Goal: Find contact information: Find contact information

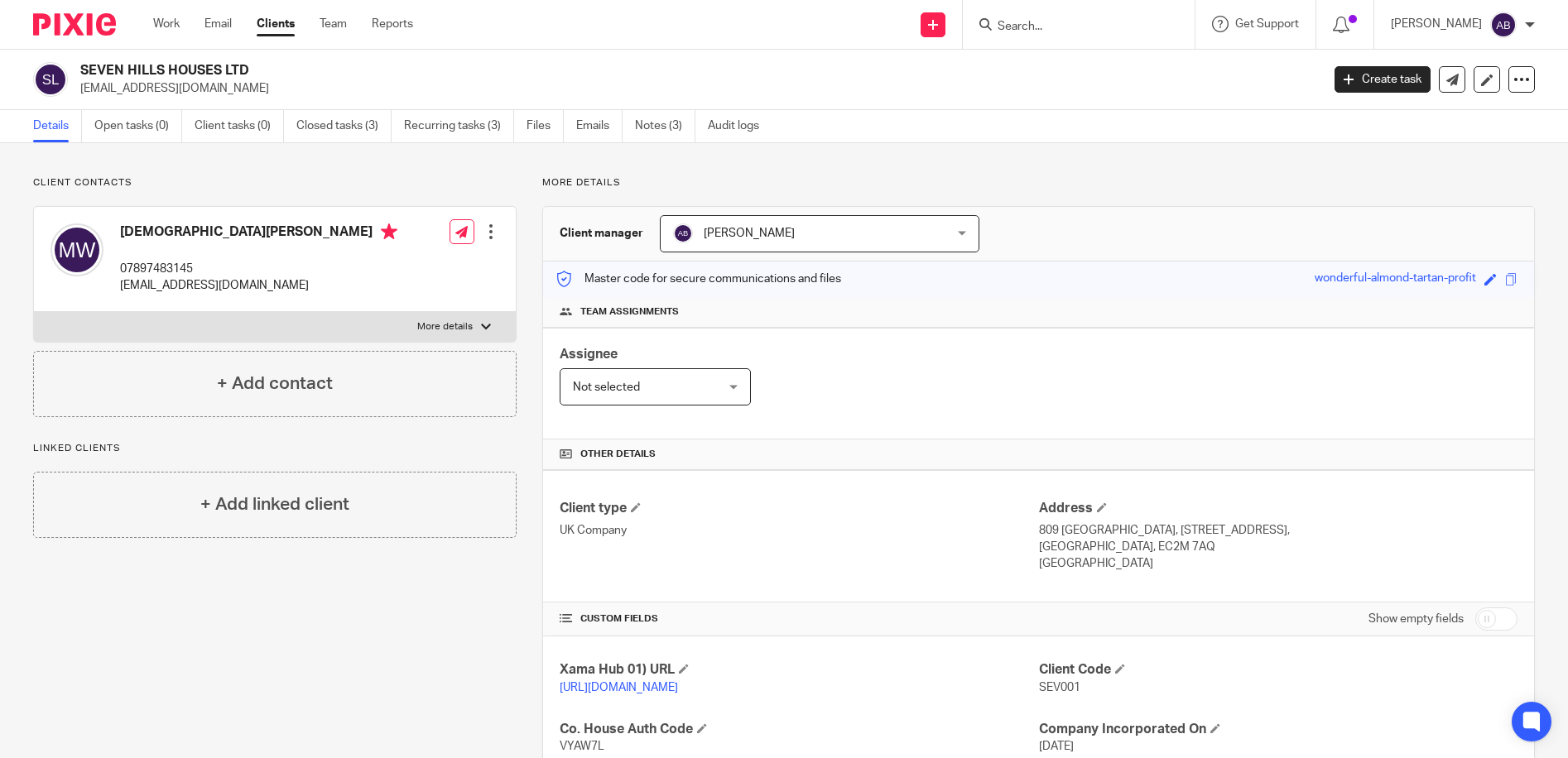
click at [1119, 16] on form at bounding box center [1083, 25] width 177 height 21
click at [1089, 26] on input "Search" at bounding box center [1070, 28] width 149 height 15
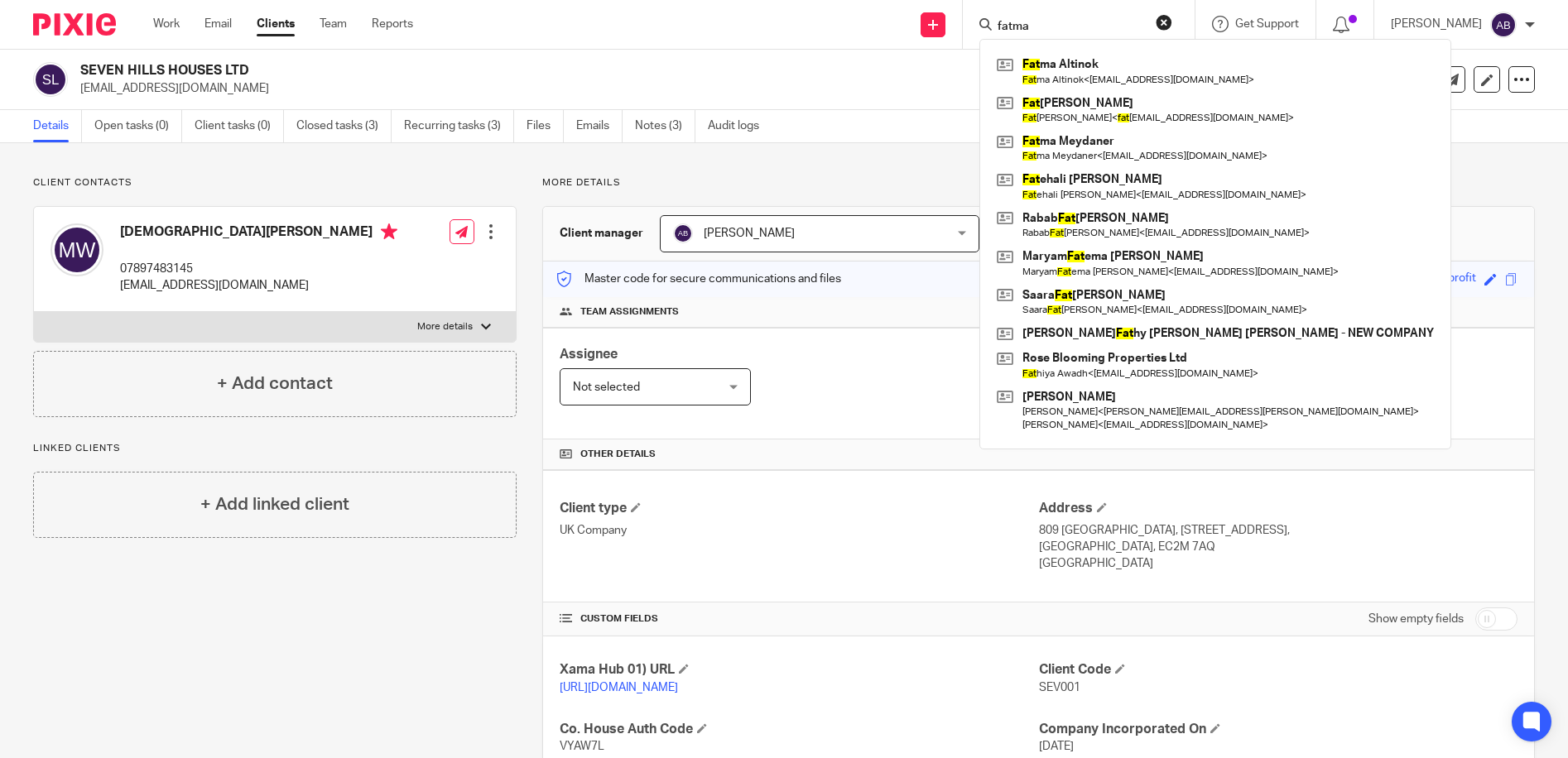
type input "fatma"
click button "submit" at bounding box center [0, 0] width 0 height 0
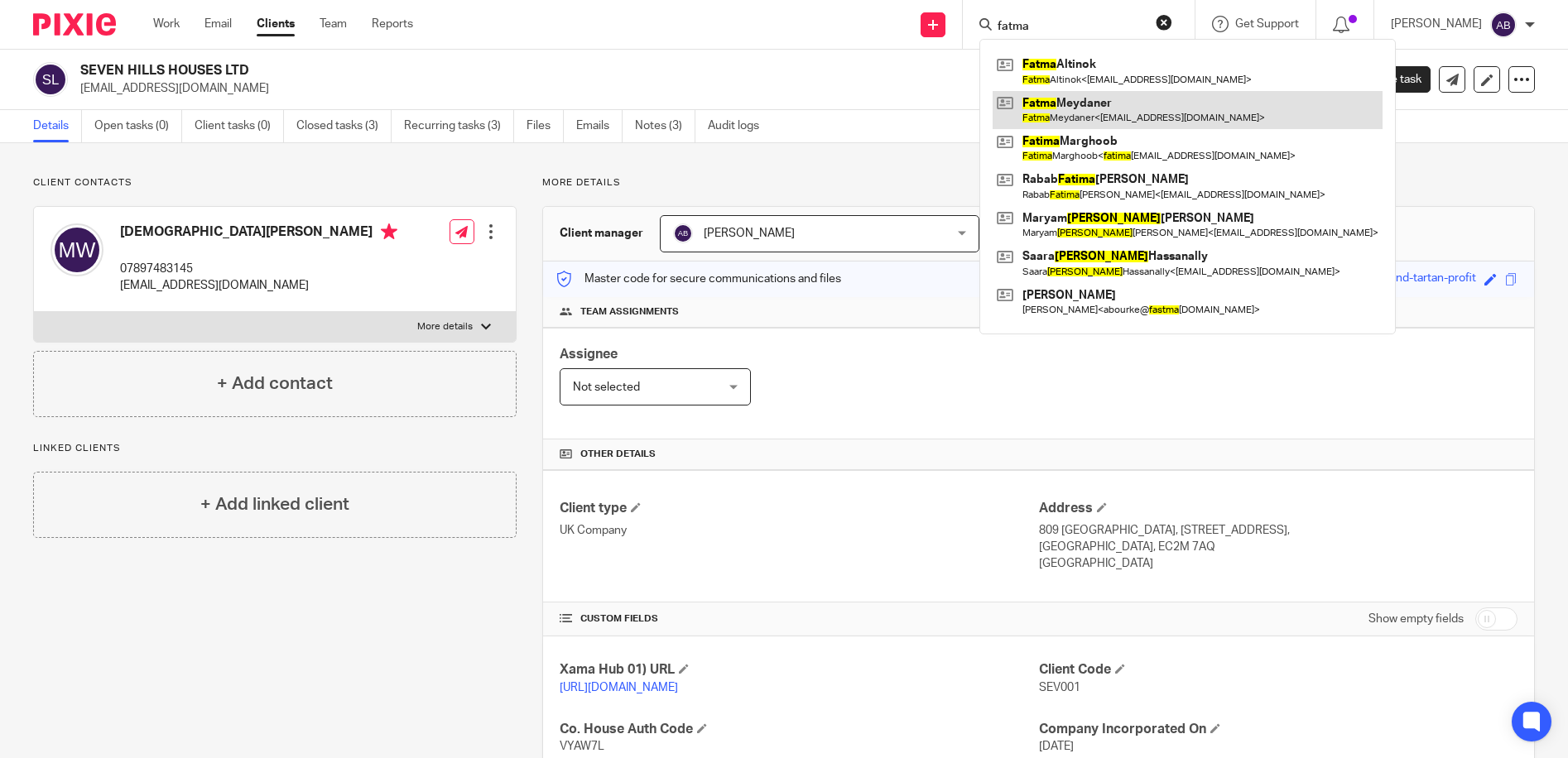
click at [1124, 109] on link at bounding box center [1187, 110] width 389 height 38
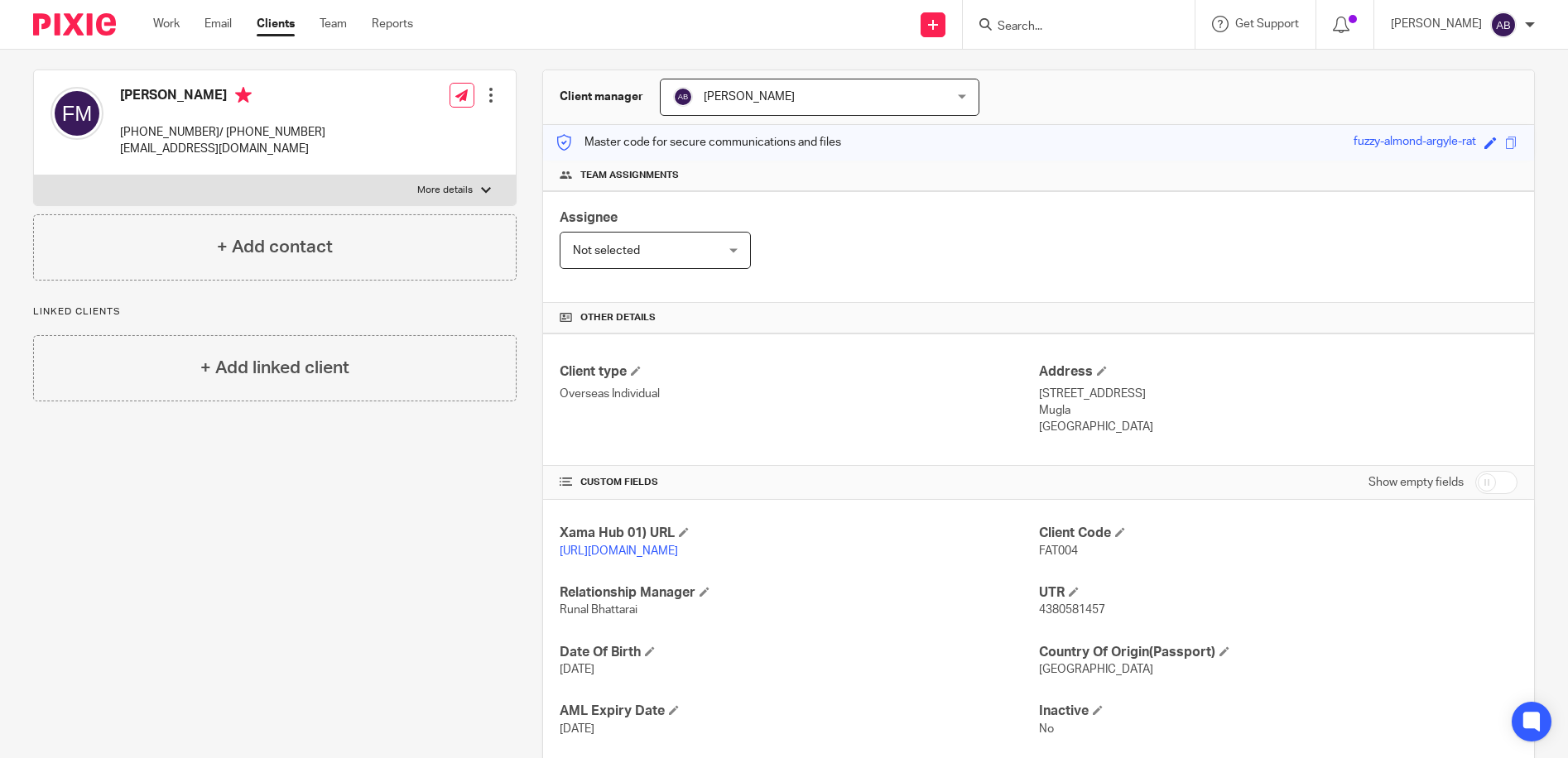
scroll to position [3, 0]
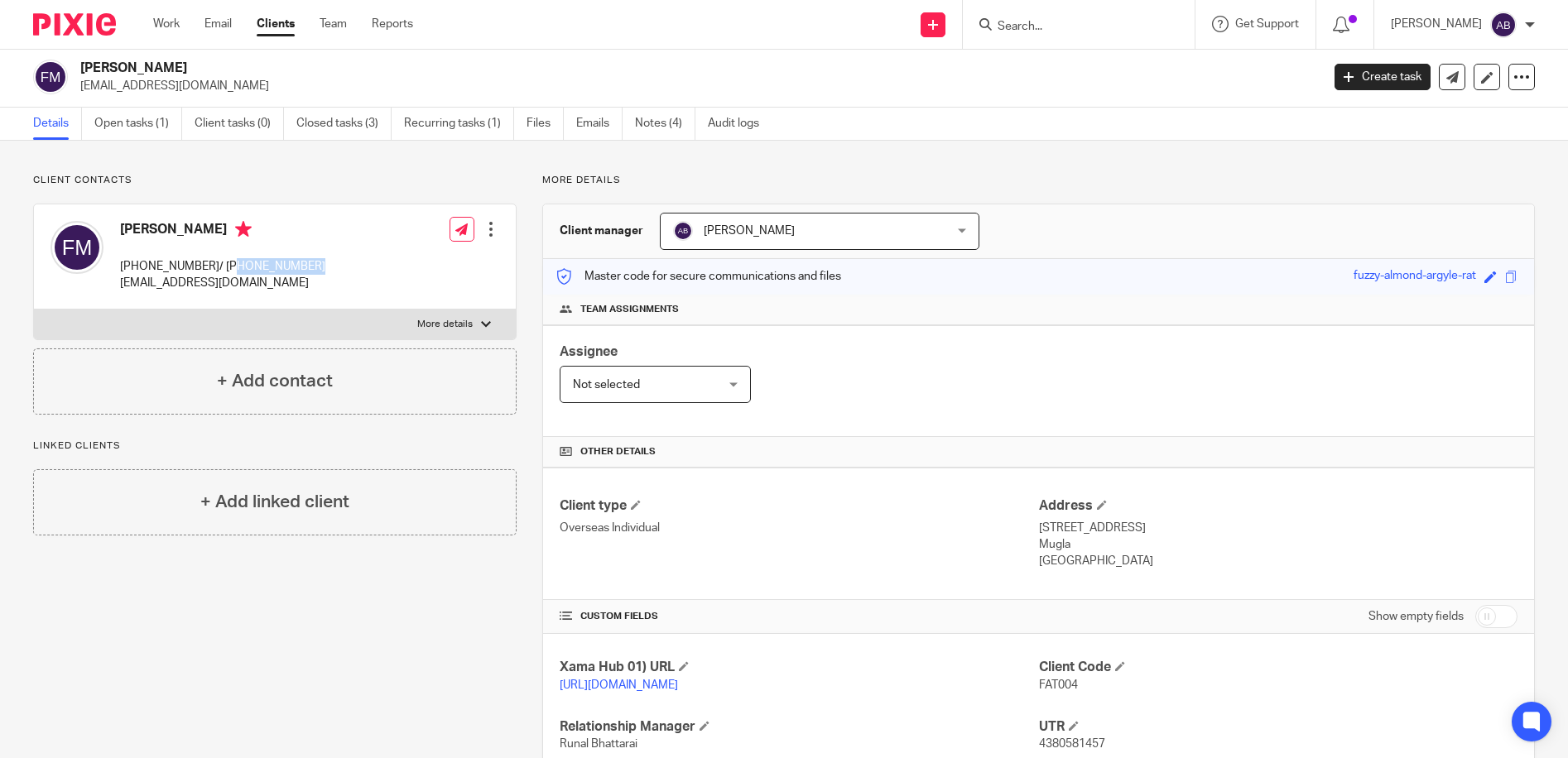
drag, startPoint x: 319, startPoint y: 265, endPoint x: 224, endPoint y: 263, distance: 95.0
click at [224, 263] on div "[PERSON_NAME] [PHONE_NUMBER]/ [PHONE_NUMBER] [EMAIL_ADDRESS][DOMAIN_NAME] Edit …" at bounding box center [275, 257] width 482 height 105
copy p "[PHONE_NUMBER]"
